Goal: Information Seeking & Learning: Find specific page/section

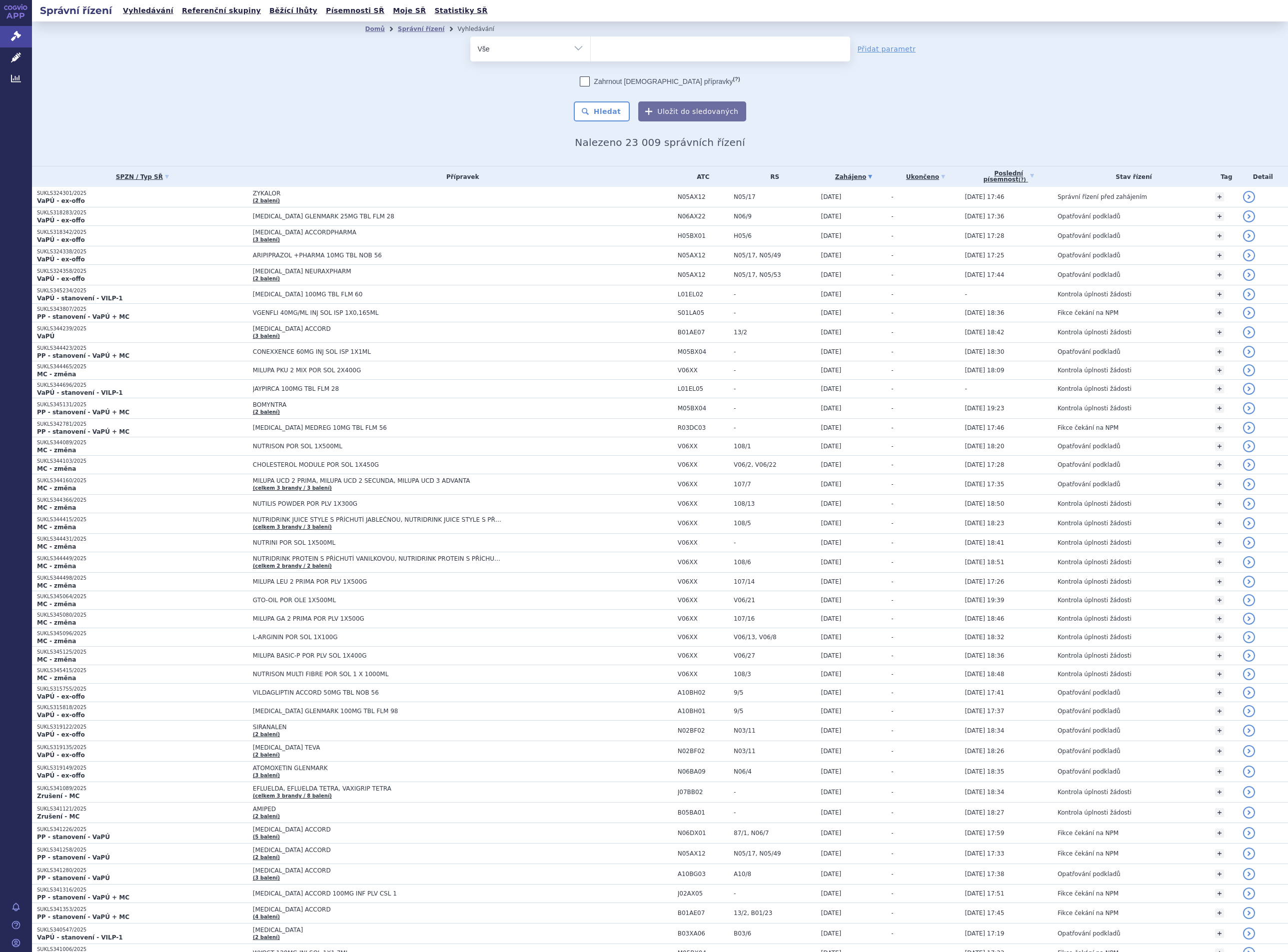
click at [614, 51] on ul at bounding box center [720, 47] width 259 height 21
click at [591, 51] on select at bounding box center [590, 48] width 1 height 25
type input "ast"
type input "asth"
type input "asthm"
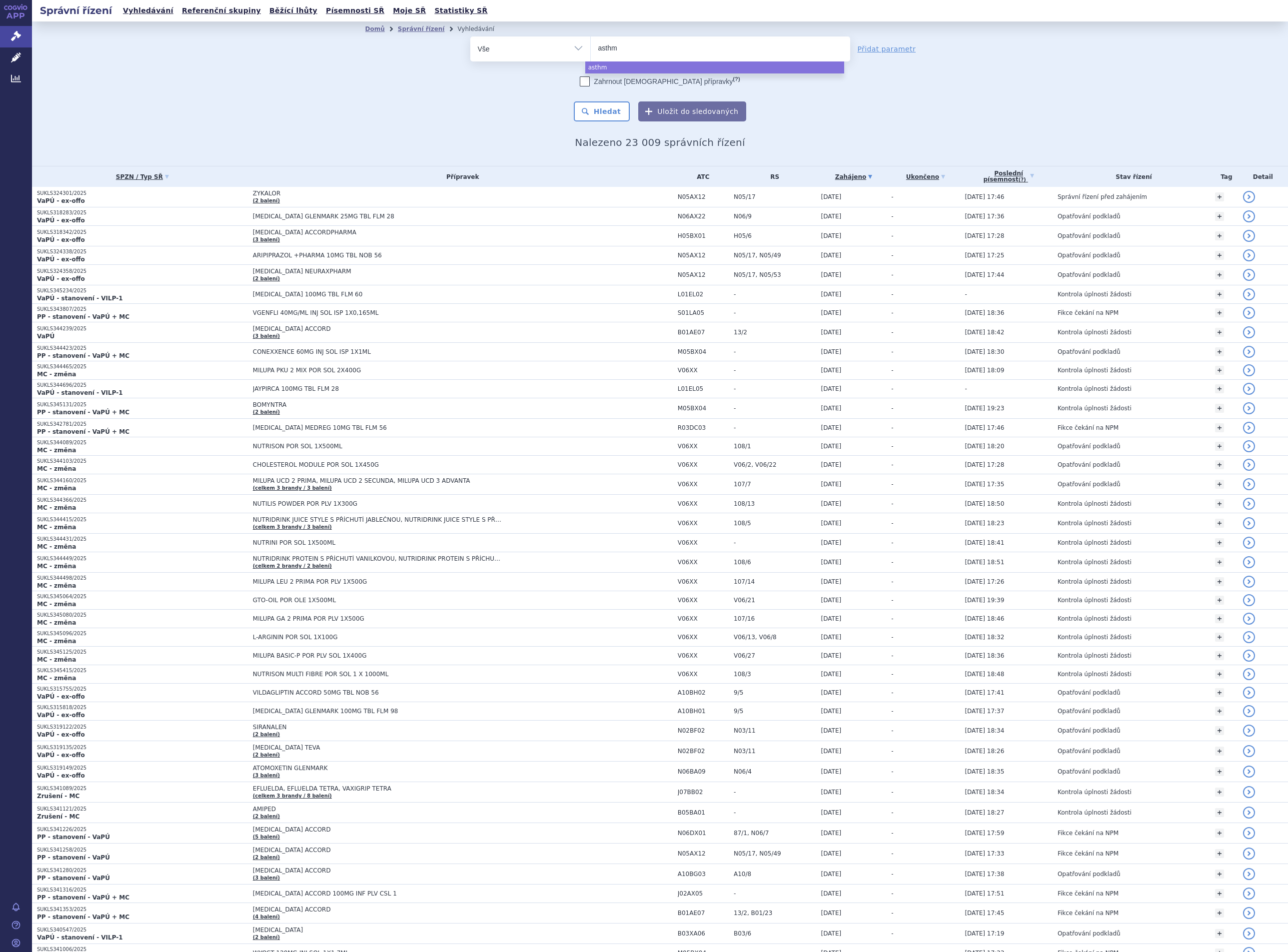
type input "asthme"
type input "asthmex"
select select "asthmex"
click at [599, 114] on button "Hledat" at bounding box center [602, 111] width 56 height 20
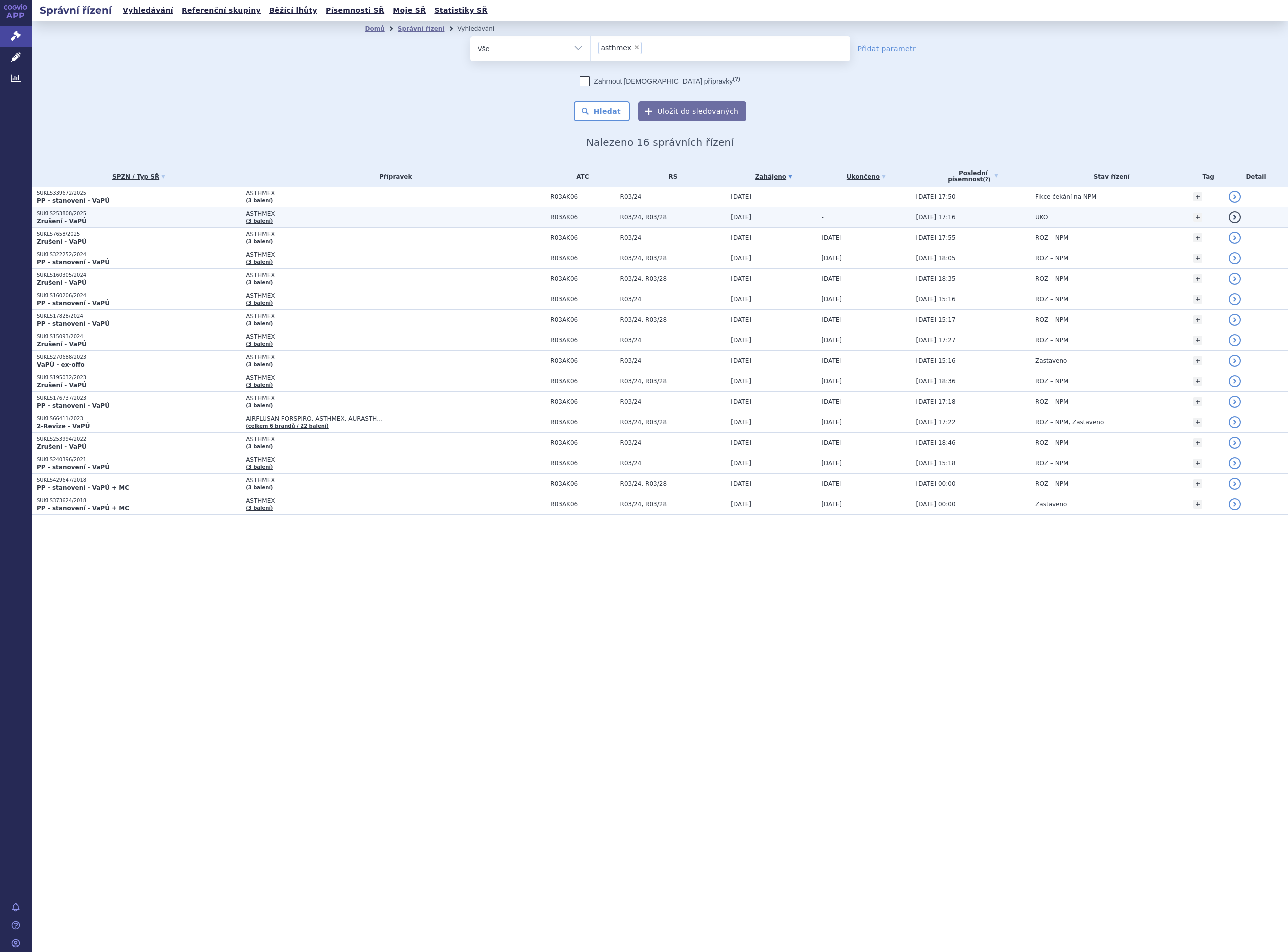
click at [136, 217] on p "SUKLS253808/2025" at bounding box center [139, 214] width 204 height 7
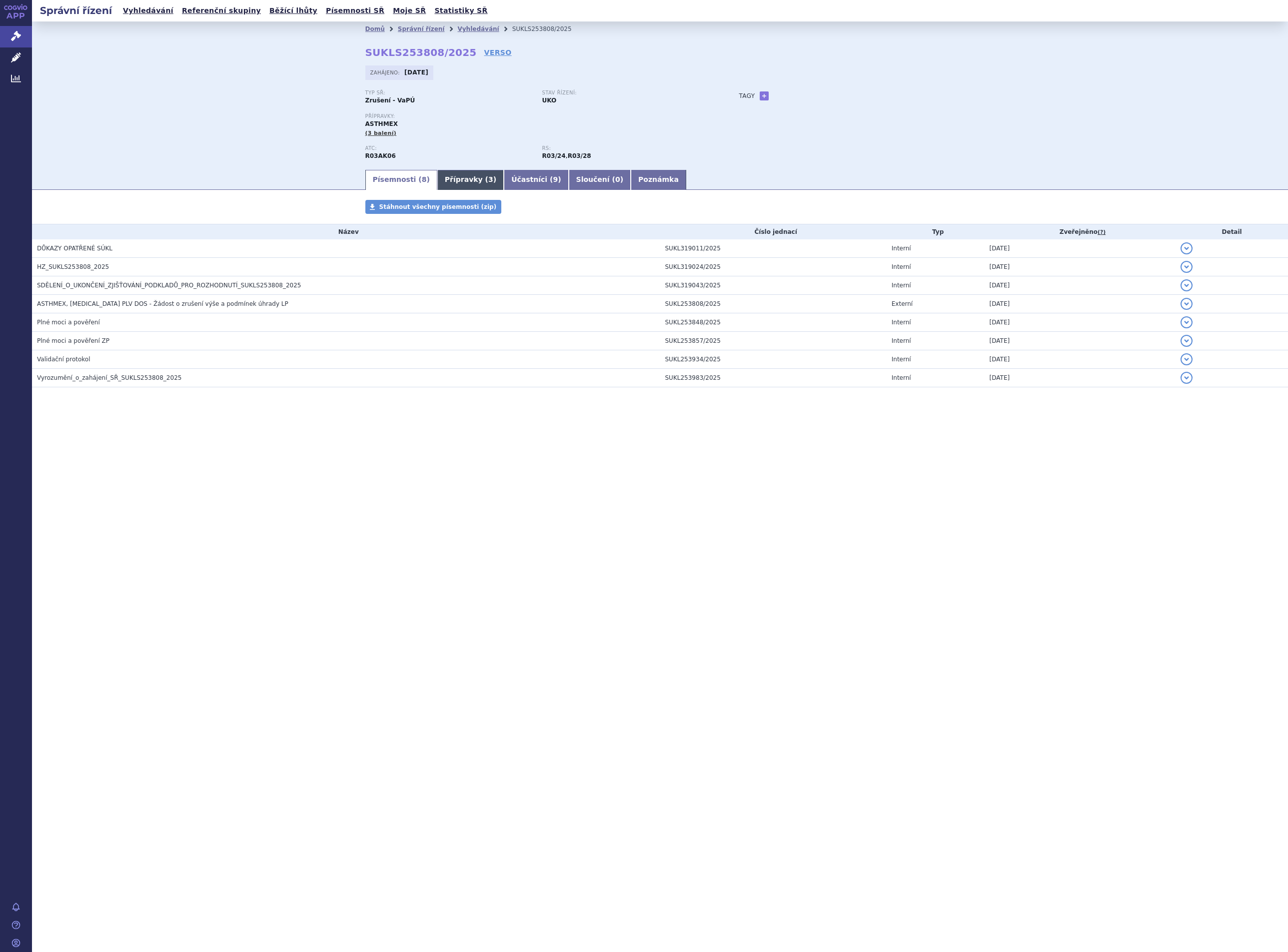
click at [456, 180] on link "Přípravky ( 3 )" at bounding box center [470, 180] width 66 height 20
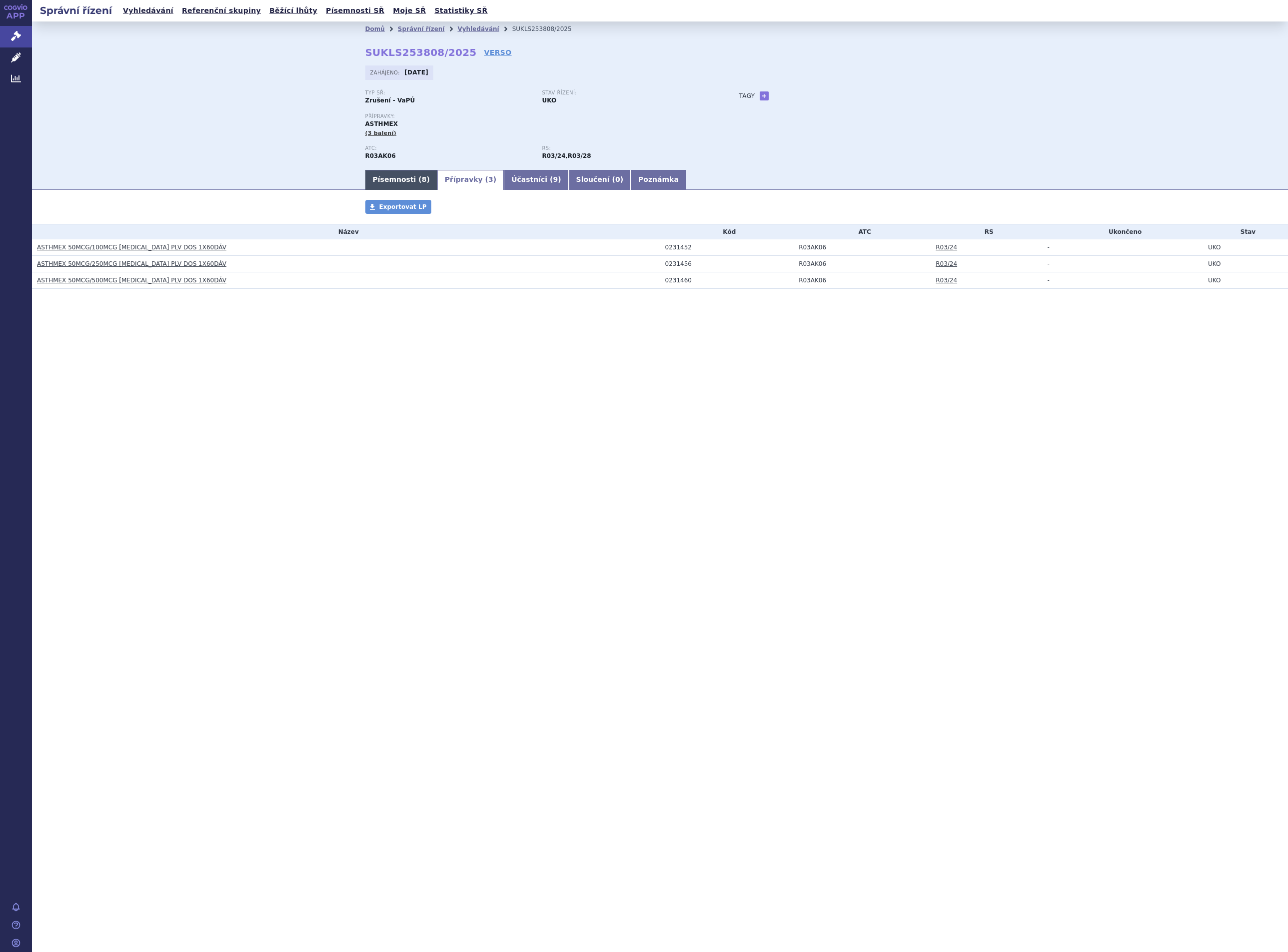
click at [388, 180] on link "Písemnosti ( 8 )" at bounding box center [401, 180] width 72 height 20
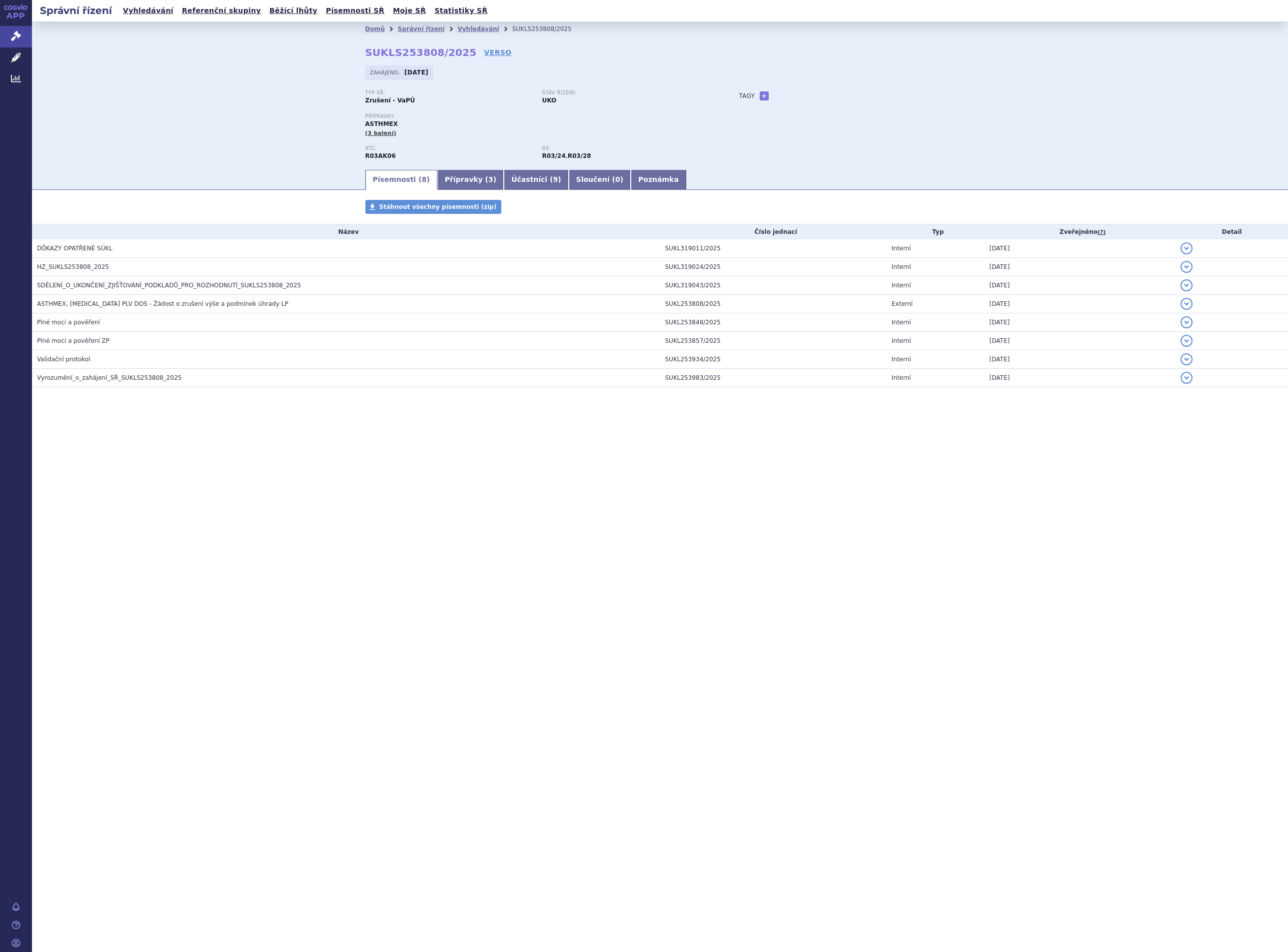
click at [1000, 615] on div "Správní řízení Vyhledávání Referenční skupiny Běžící lhůty Písemnosti SŘ Moje S…" at bounding box center [659, 476] width 1256 height 952
